Goal: Information Seeking & Learning: Learn about a topic

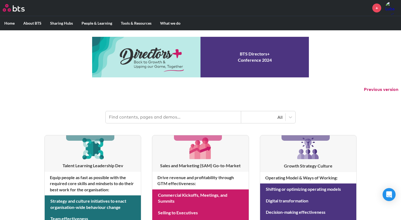
click at [173, 116] on input "text" at bounding box center [174, 117] width 136 height 12
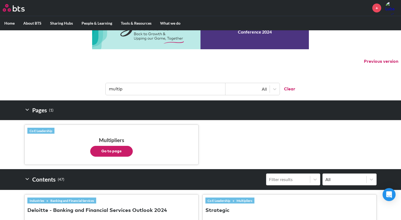
scroll to position [81, 0]
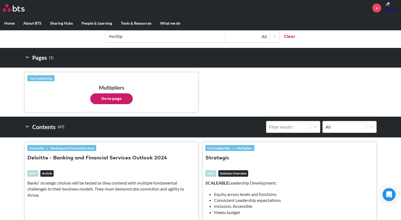
type input "multip"
click at [123, 100] on button "Go to page" at bounding box center [111, 99] width 43 height 11
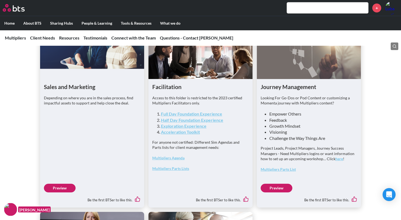
scroll to position [1396, 0]
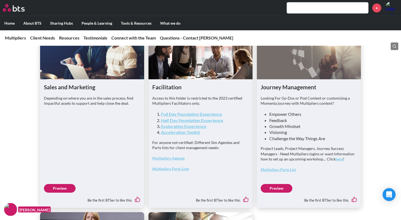
click at [67, 193] on link "Preview" at bounding box center [60, 188] width 32 height 9
click at [313, 11] on input "text" at bounding box center [327, 7] width 81 height 11
click at [323, 8] on input "text" at bounding box center [327, 7] width 81 height 11
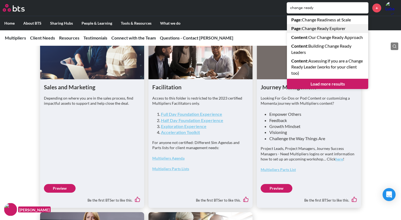
type input "change ready"
click at [332, 28] on link "Page : Change Ready Explorer" at bounding box center [327, 28] width 81 height 9
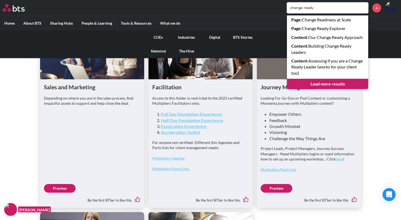
click at [175, 26] on label "What we do" at bounding box center [170, 23] width 29 height 14
click at [0, 0] on input "What we do" at bounding box center [0, 0] width 0 height 0
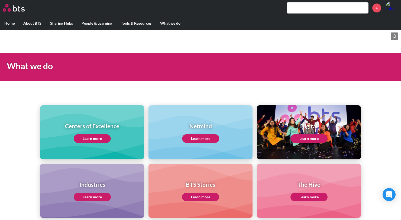
click at [88, 142] on link "Learn more" at bounding box center [92, 138] width 37 height 9
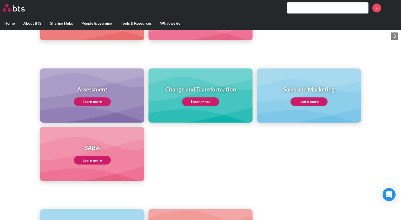
scroll to position [202, 0]
click at [205, 101] on link "Learn more" at bounding box center [200, 101] width 37 height 9
